Goal: Obtain resource: Download file/media

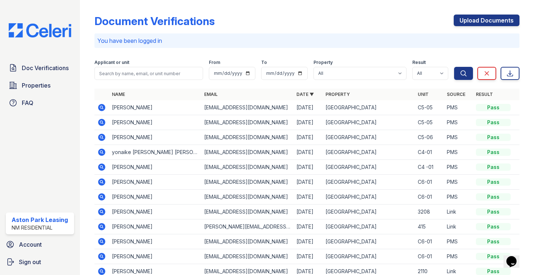
click at [103, 108] on icon at bounding box center [101, 107] width 7 height 7
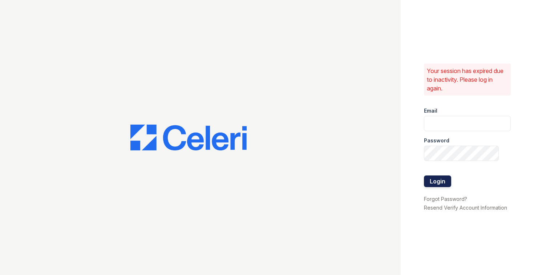
type input "astonpark@nmresidential.com"
click at [434, 181] on button "Login" at bounding box center [437, 182] width 27 height 12
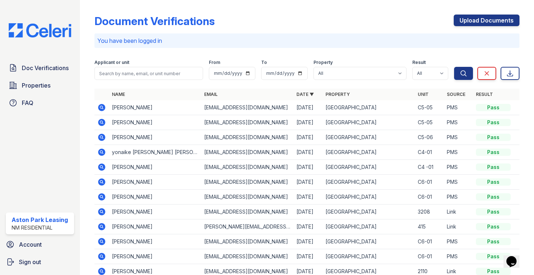
click at [101, 107] on icon at bounding box center [101, 107] width 2 height 2
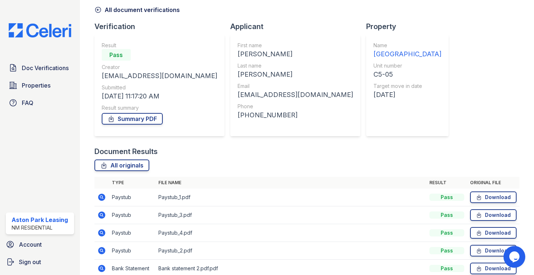
scroll to position [38, 0]
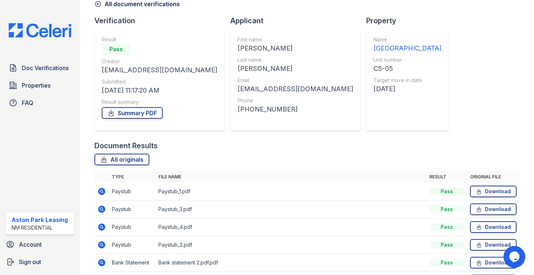
click at [99, 5] on icon at bounding box center [97, 3] width 7 height 7
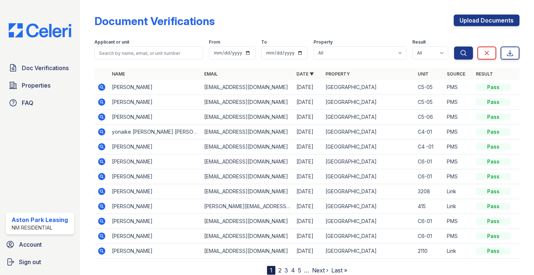
click at [101, 89] on icon at bounding box center [101, 87] width 7 height 7
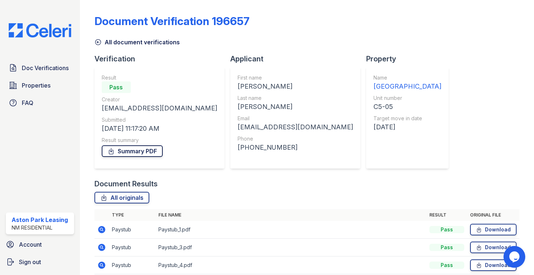
click at [131, 152] on link "Summary PDF" at bounding box center [132, 151] width 61 height 12
click at [96, 43] on icon at bounding box center [97, 42] width 7 height 7
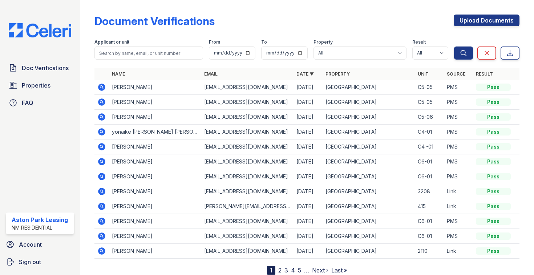
click at [101, 105] on icon at bounding box center [101, 101] width 7 height 7
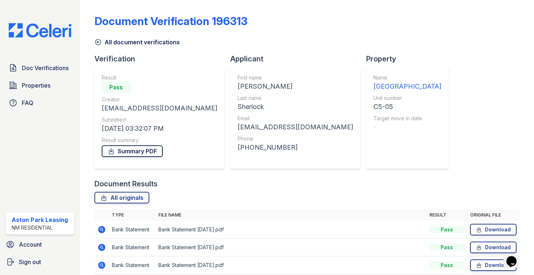
click at [129, 155] on link "Summary PDF" at bounding box center [132, 151] width 61 height 12
click at [100, 42] on icon at bounding box center [97, 42] width 7 height 7
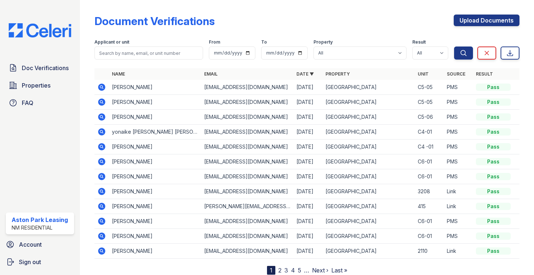
click at [102, 114] on icon at bounding box center [101, 116] width 7 height 7
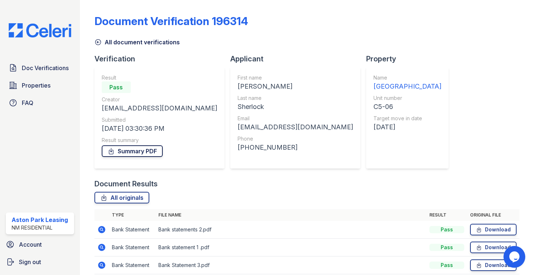
click at [152, 154] on link "Summary PDF" at bounding box center [132, 151] width 61 height 12
click at [98, 39] on icon at bounding box center [97, 42] width 7 height 7
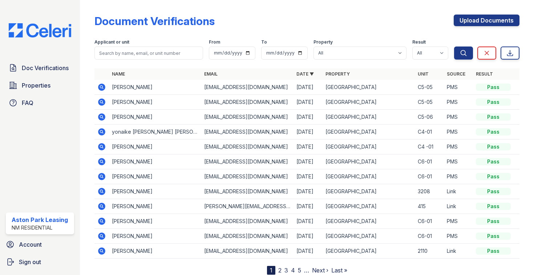
click at [116, 162] on td "[PERSON_NAME]" at bounding box center [155, 161] width 92 height 15
click at [101, 159] on icon at bounding box center [101, 161] width 7 height 7
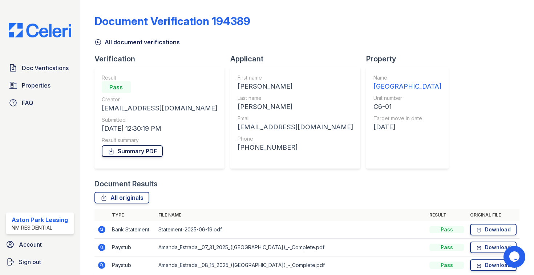
click at [126, 150] on link "Summary PDF" at bounding box center [132, 151] width 61 height 12
click at [98, 40] on icon at bounding box center [97, 42] width 7 height 7
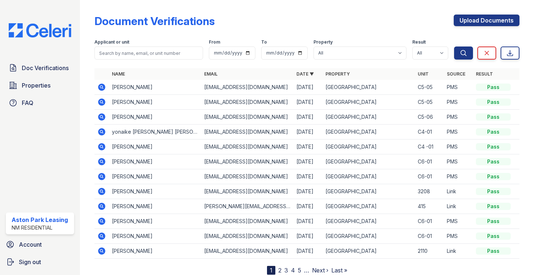
click at [104, 175] on icon at bounding box center [101, 176] width 7 height 7
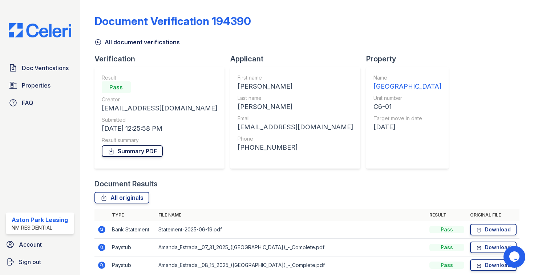
click at [157, 152] on link "Summary PDF" at bounding box center [132, 151] width 61 height 12
click at [98, 44] on icon at bounding box center [97, 42] width 7 height 7
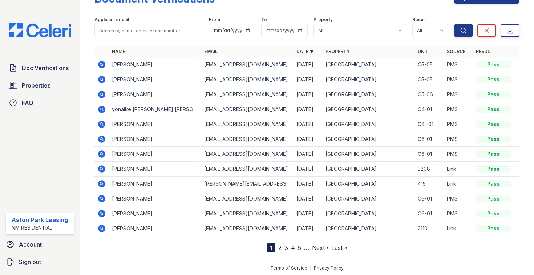
scroll to position [24, 0]
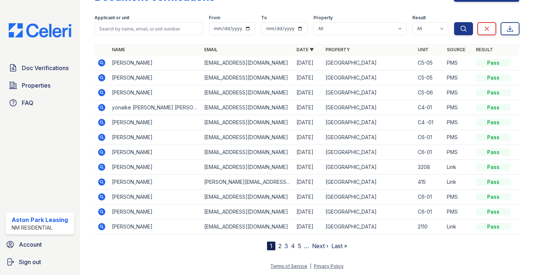
click at [119, 212] on td "Kasey Stringer" at bounding box center [155, 212] width 92 height 15
click at [105, 211] on icon at bounding box center [101, 211] width 9 height 9
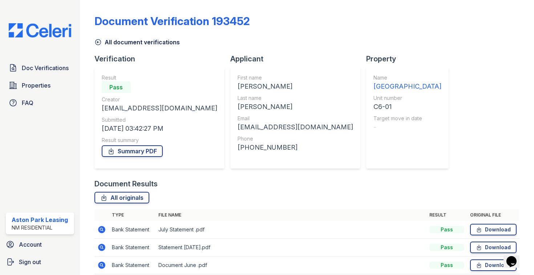
click at [147, 157] on div "Summary PDF" at bounding box center [160, 151] width 116 height 15
click at [146, 149] on link "Summary PDF" at bounding box center [132, 151] width 61 height 12
click at [100, 44] on icon at bounding box center [97, 42] width 5 height 5
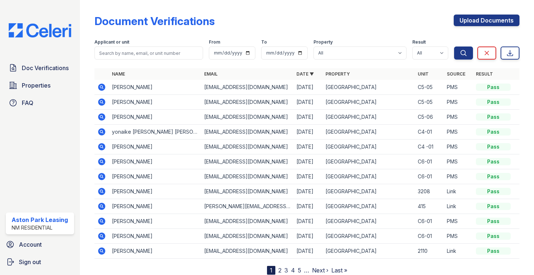
click at [102, 223] on icon at bounding box center [101, 221] width 7 height 7
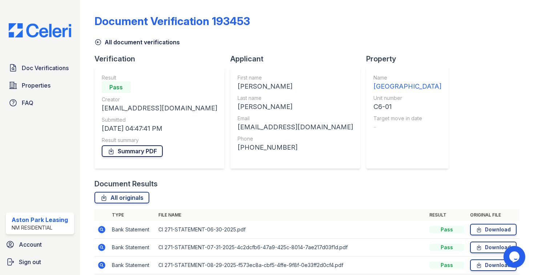
click at [145, 154] on link "Summary PDF" at bounding box center [132, 151] width 61 height 12
click at [98, 42] on icon at bounding box center [97, 42] width 5 height 5
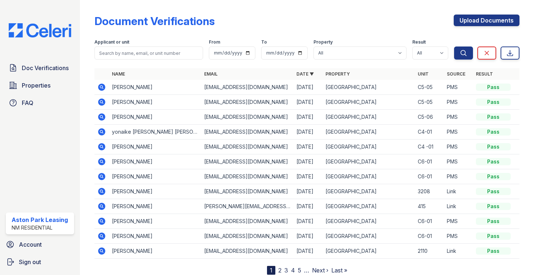
scroll to position [24, 0]
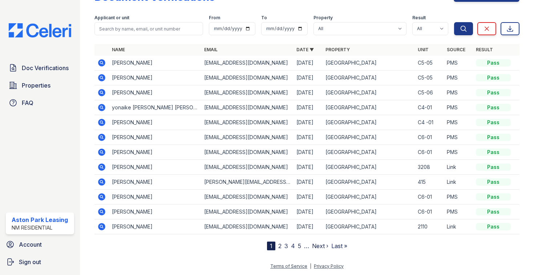
click at [279, 244] on link "2" at bounding box center [279, 245] width 3 height 7
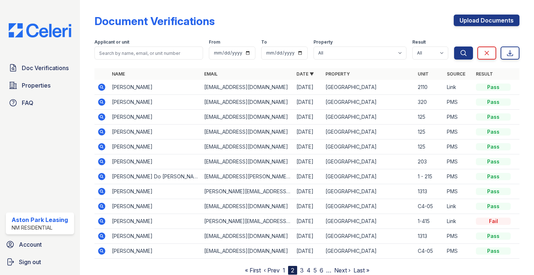
click at [101, 103] on icon at bounding box center [101, 102] width 9 height 9
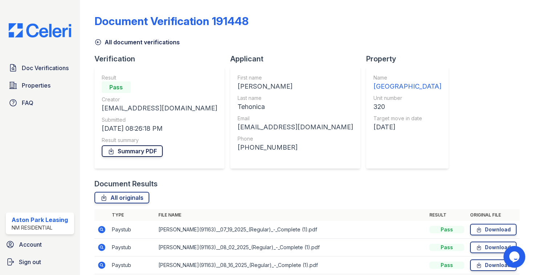
click at [134, 153] on link "Summary PDF" at bounding box center [132, 151] width 61 height 12
